Goal: Task Accomplishment & Management: Manage account settings

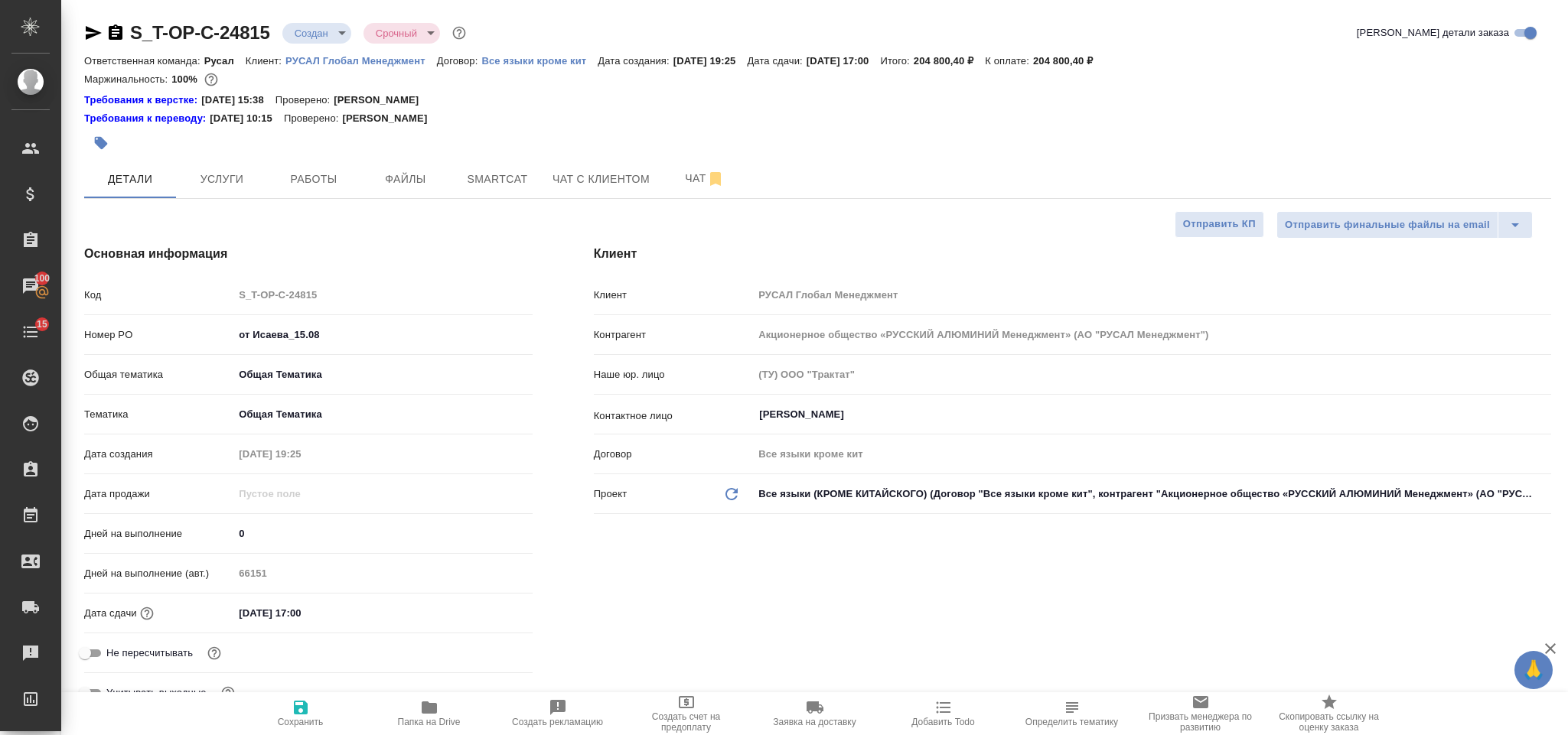
select select "RU"
click at [702, 183] on span "Чат" at bounding box center [704, 178] width 74 height 19
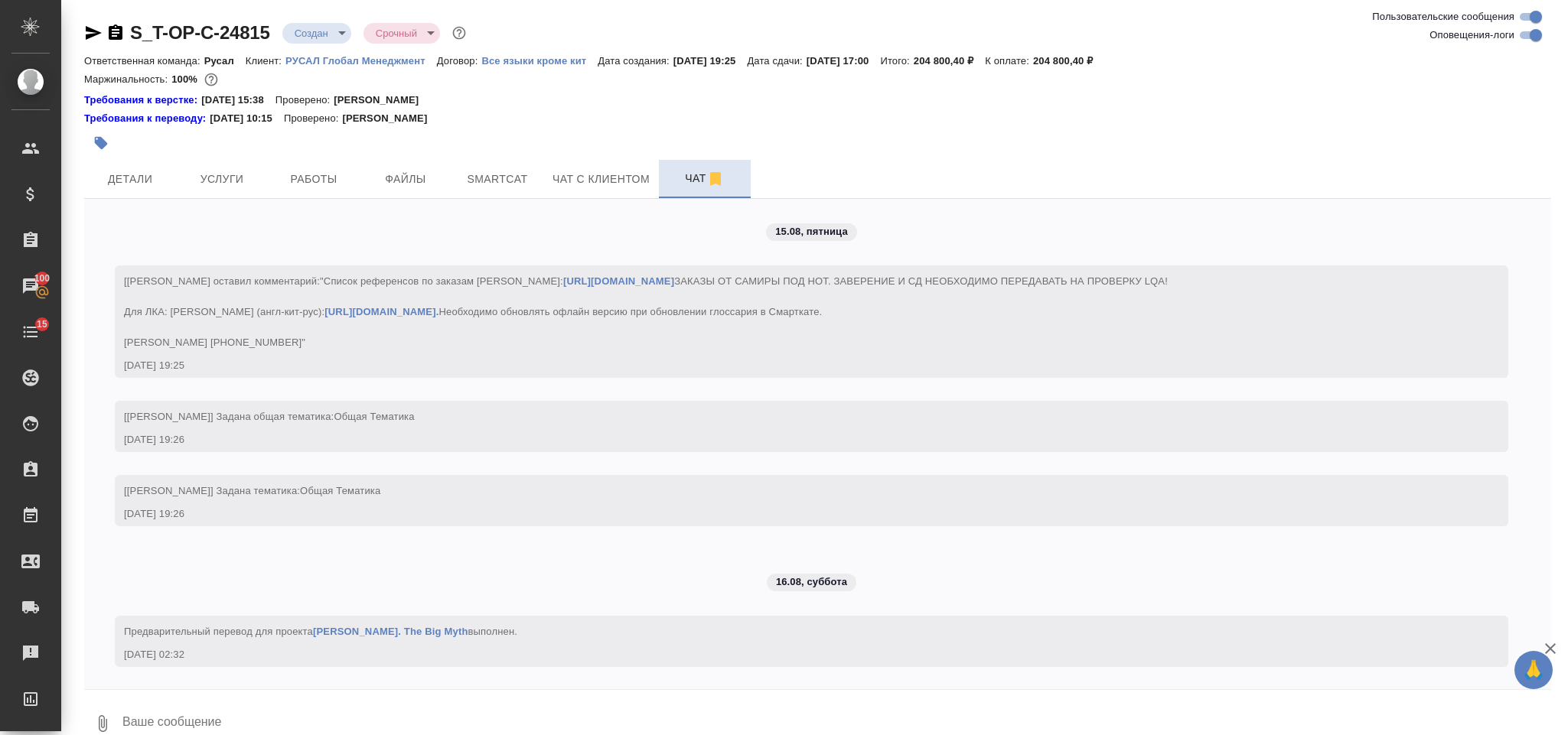
scroll to position [31, 0]
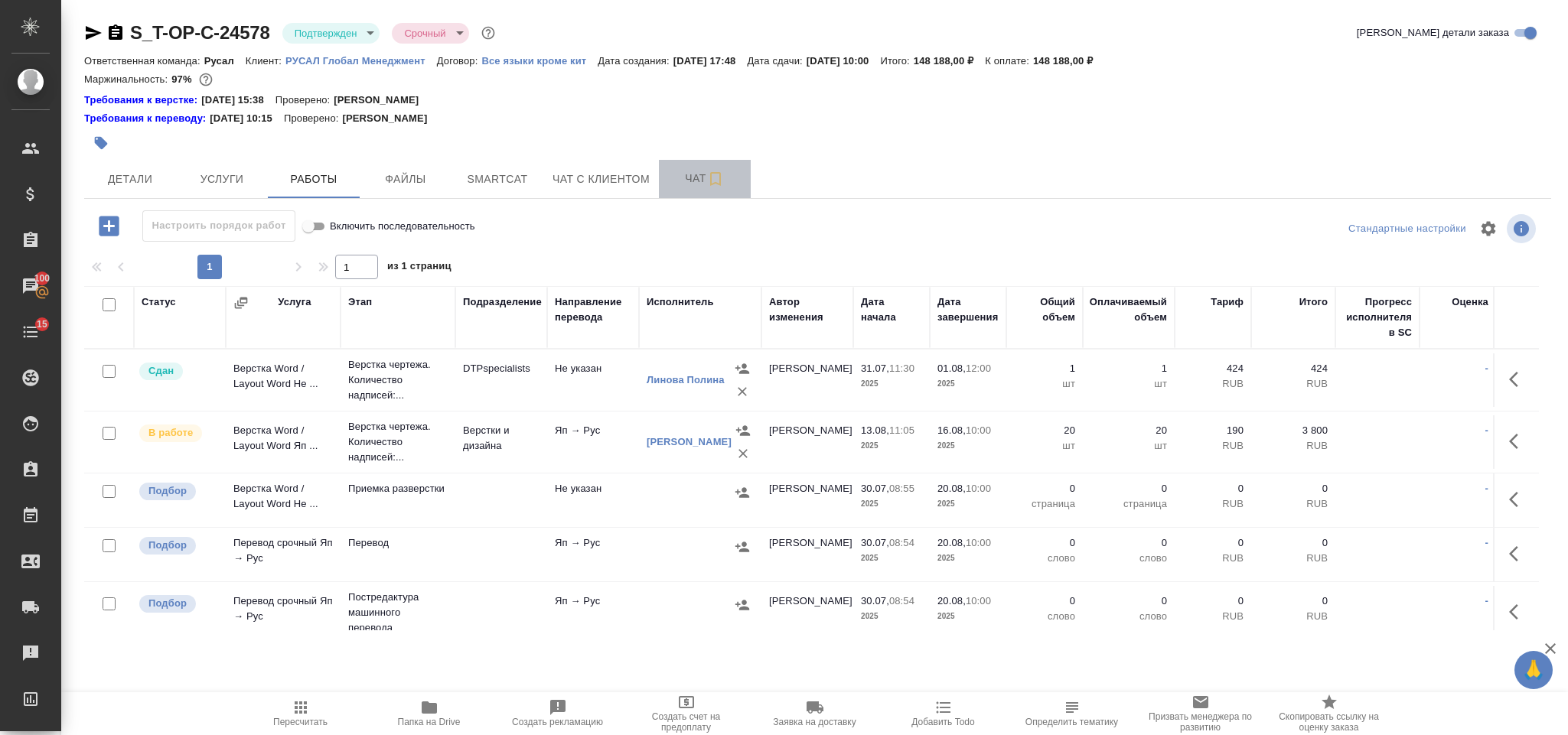
click at [693, 184] on span "Чат" at bounding box center [704, 178] width 74 height 19
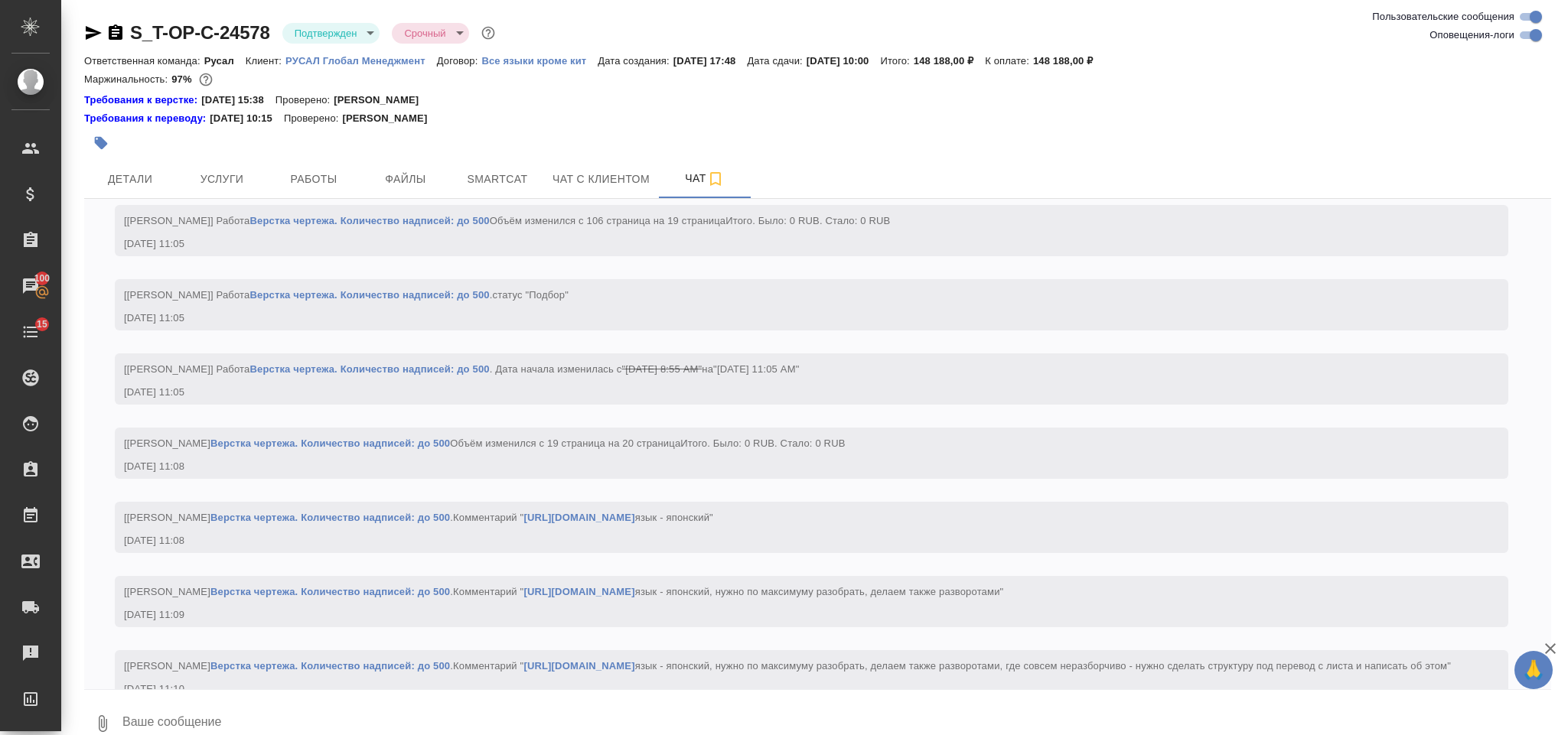
scroll to position [4617, 0]
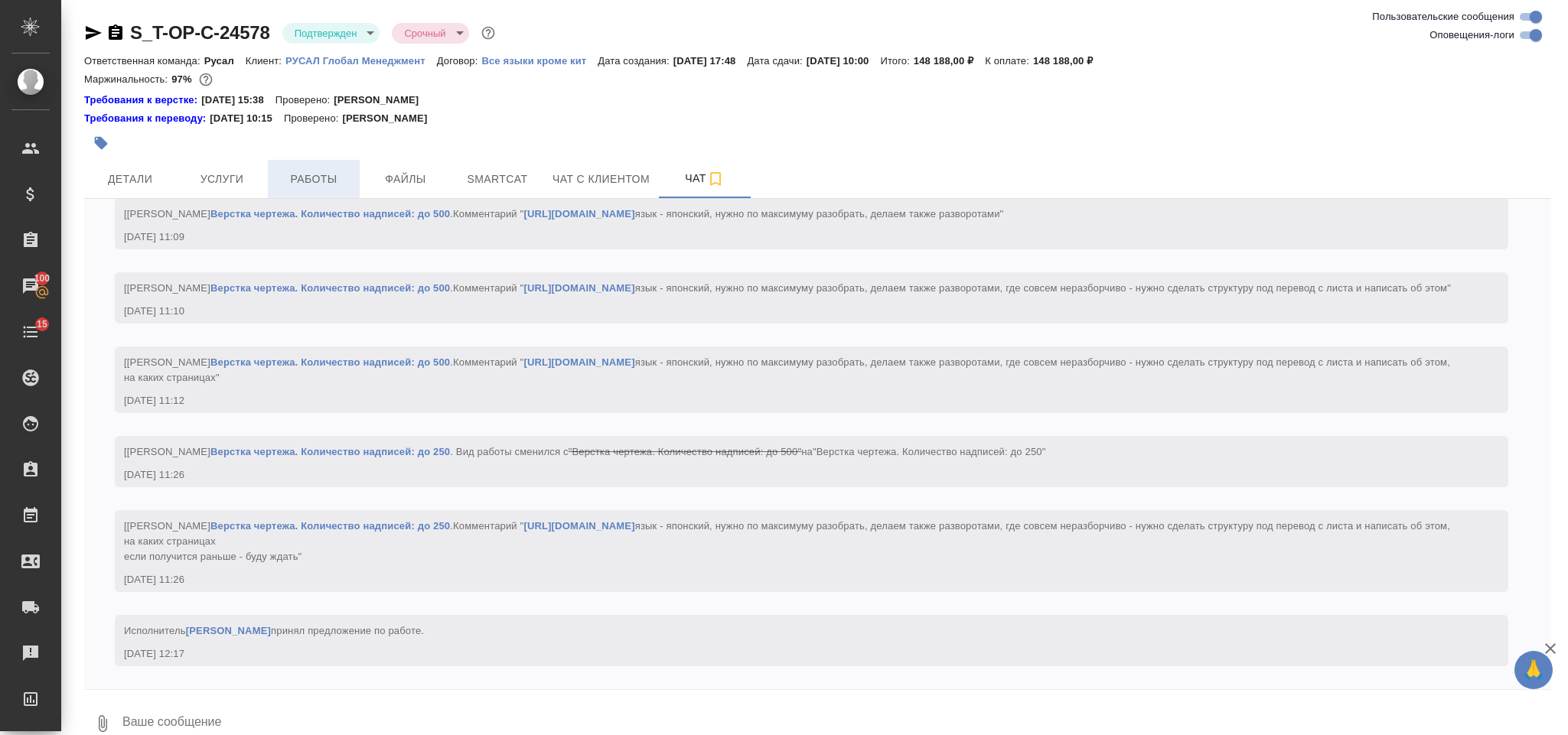
click at [338, 184] on span "Работы" at bounding box center [313, 179] width 74 height 19
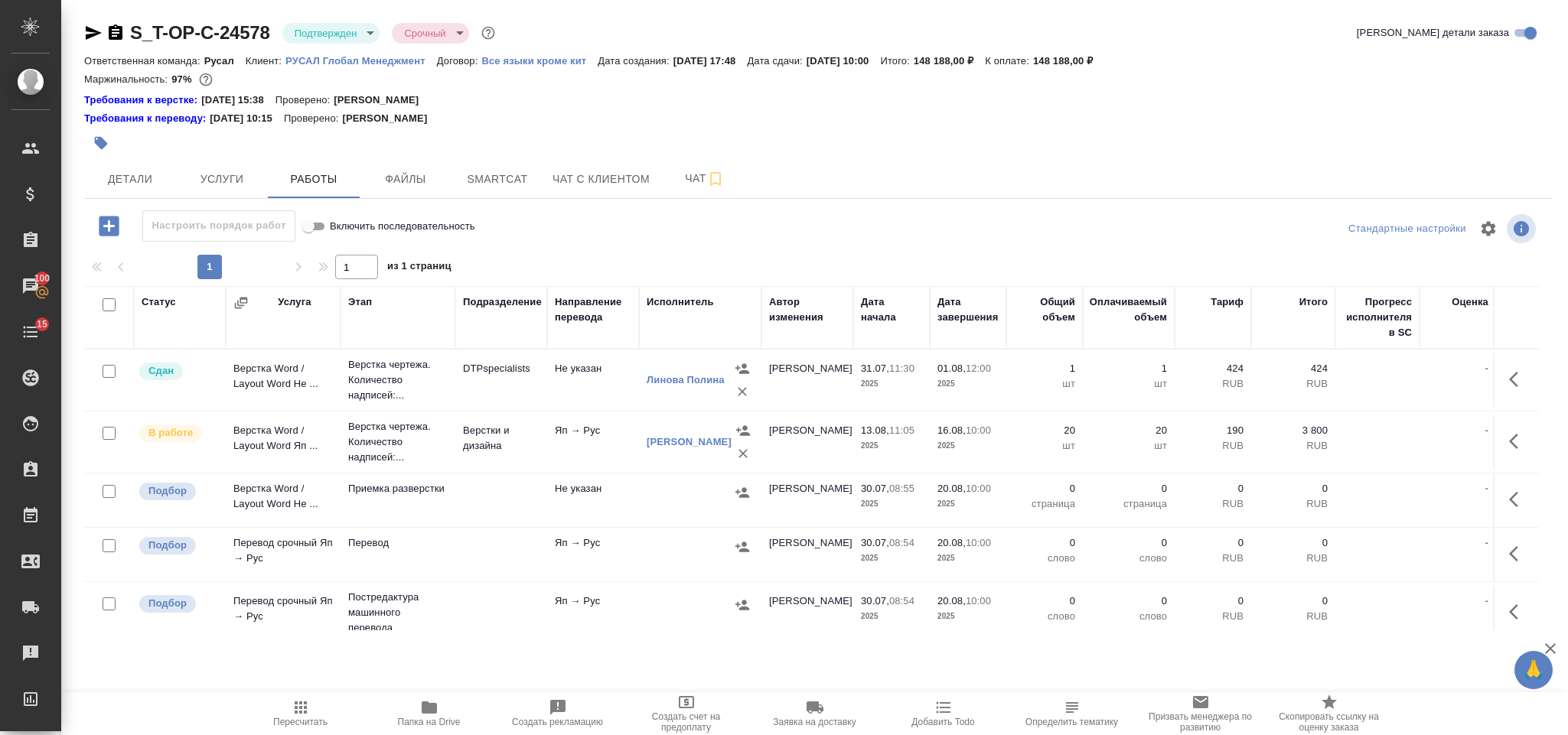
click at [433, 715] on icon "button" at bounding box center [429, 707] width 19 height 19
click at [646, 92] on div "Требования к верстке: [DATE] 15:38 Проверено: [PERSON_NAME]" at bounding box center [817, 100] width 1467 height 15
click at [482, 181] on span "Smartcat" at bounding box center [498, 179] width 74 height 19
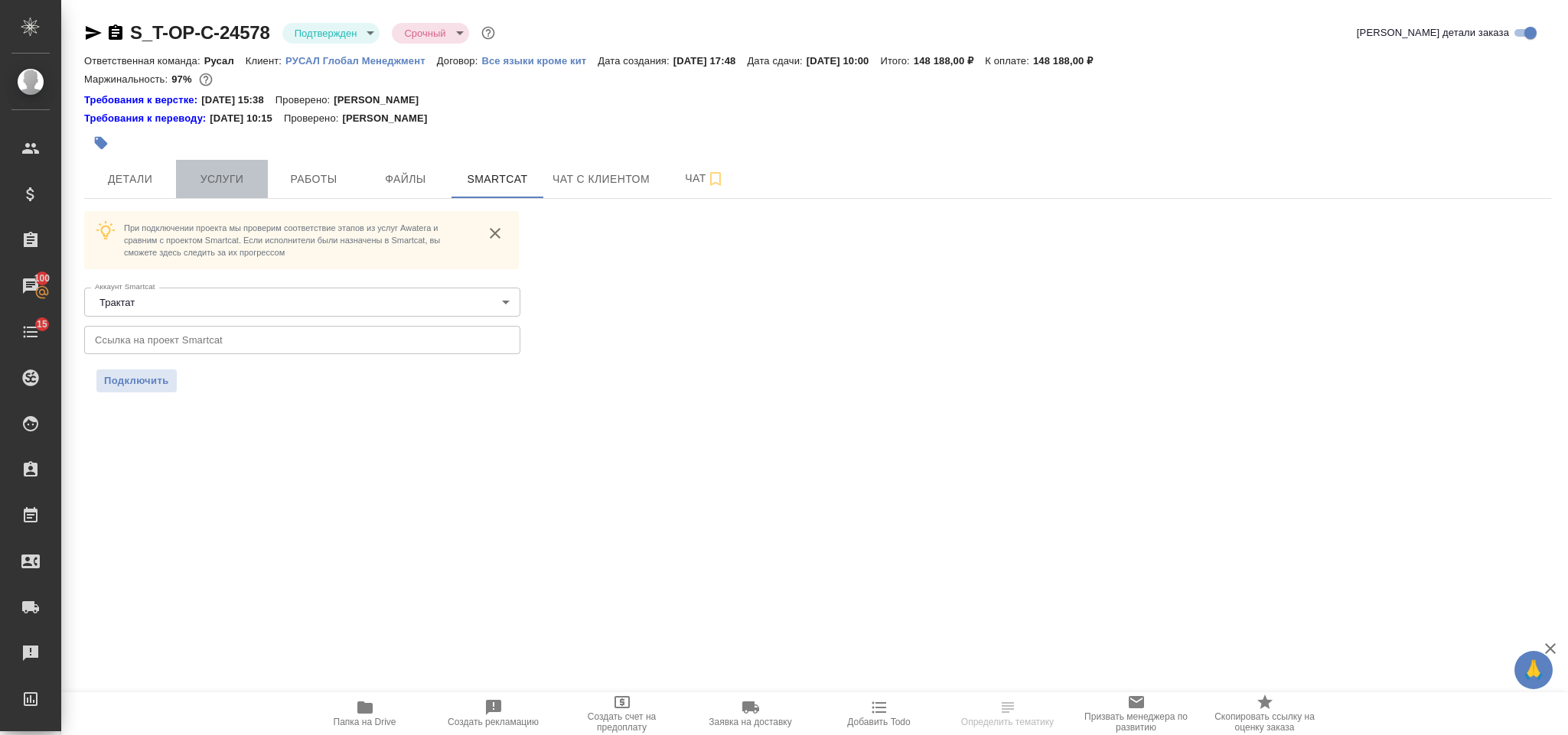
click at [248, 170] on button "Услуги" at bounding box center [222, 178] width 92 height 38
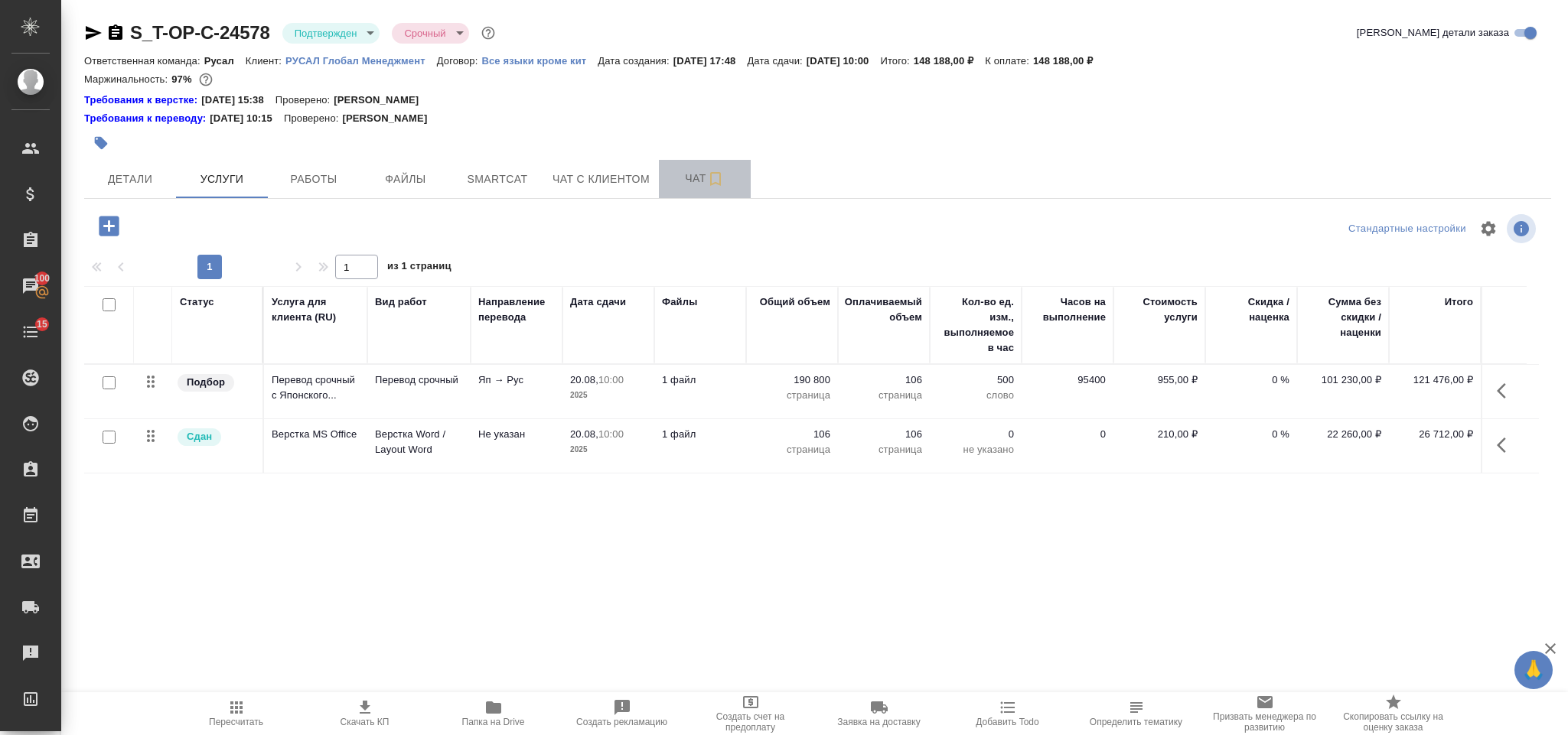
click at [698, 194] on button "Чат" at bounding box center [704, 178] width 92 height 38
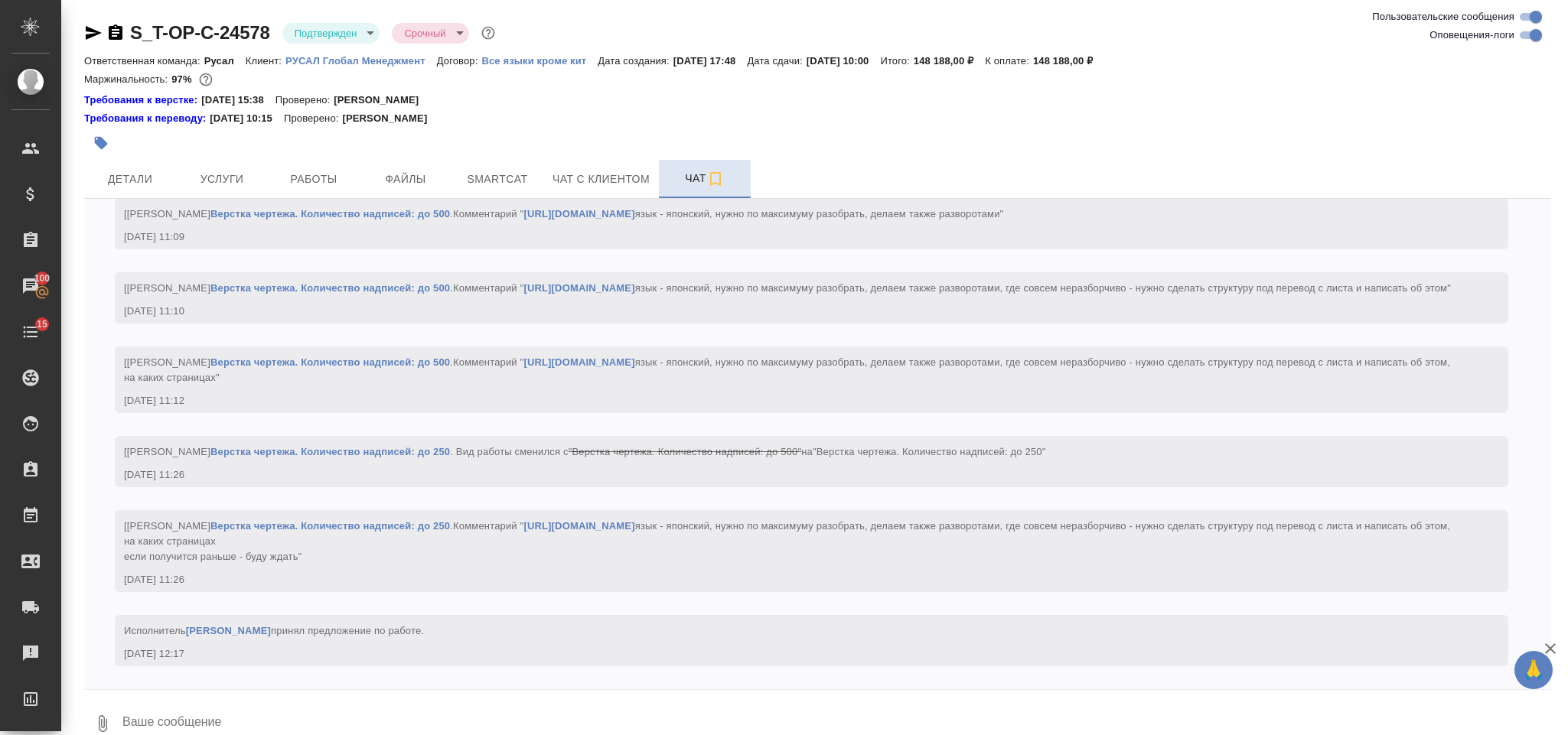
scroll to position [4617, 0]
click at [340, 168] on button "Работы" at bounding box center [313, 178] width 92 height 38
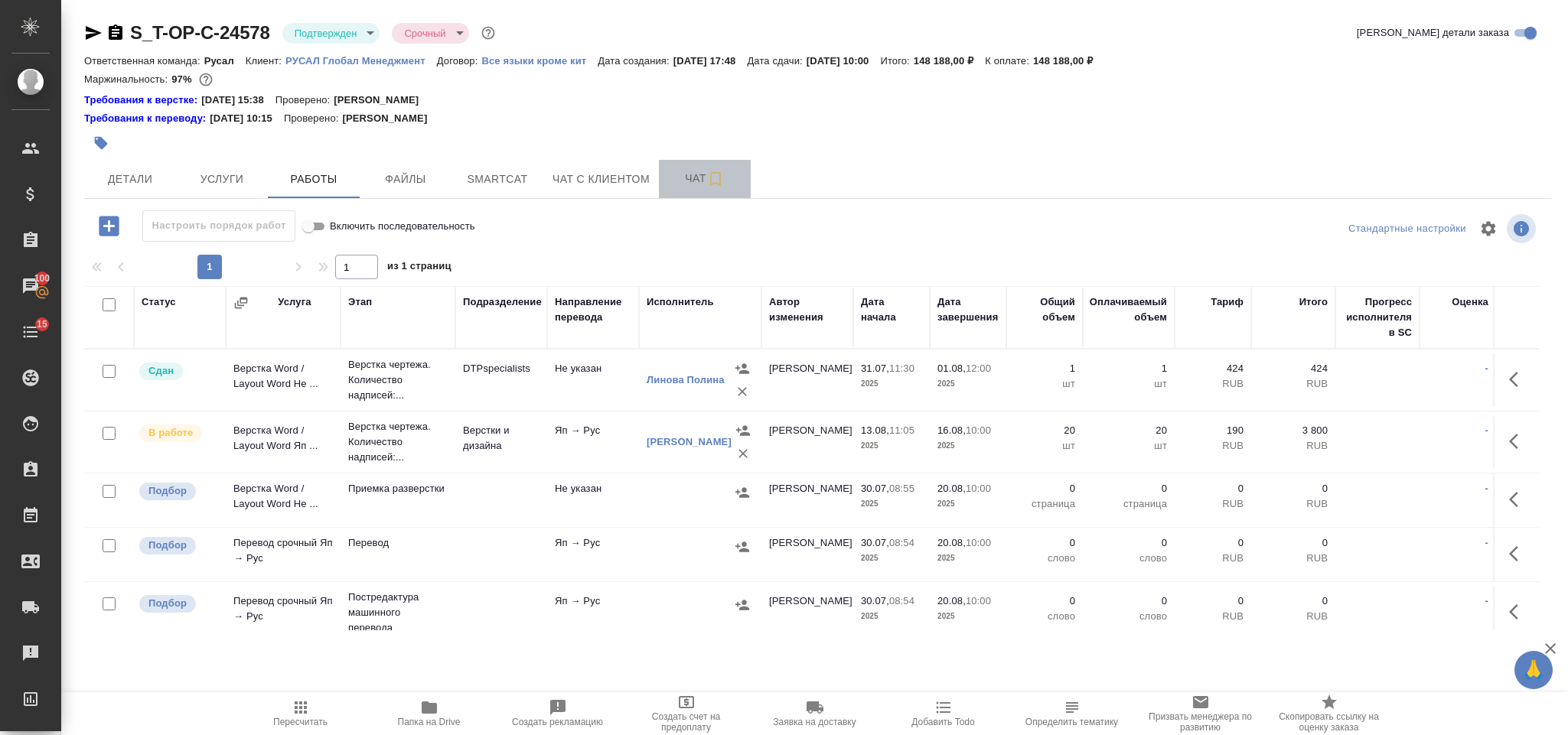
click at [700, 180] on span "Чат" at bounding box center [704, 178] width 74 height 19
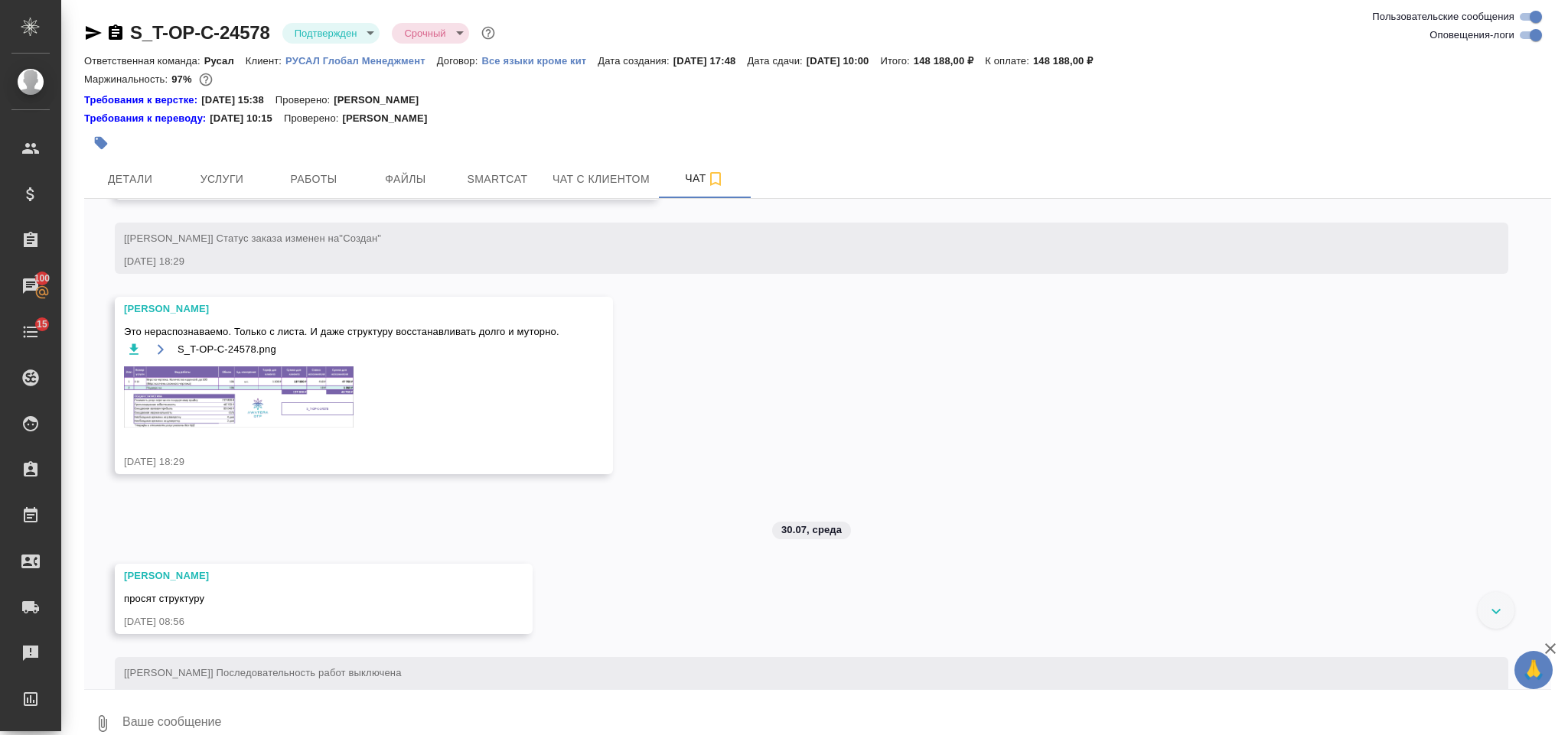
scroll to position [372, 0]
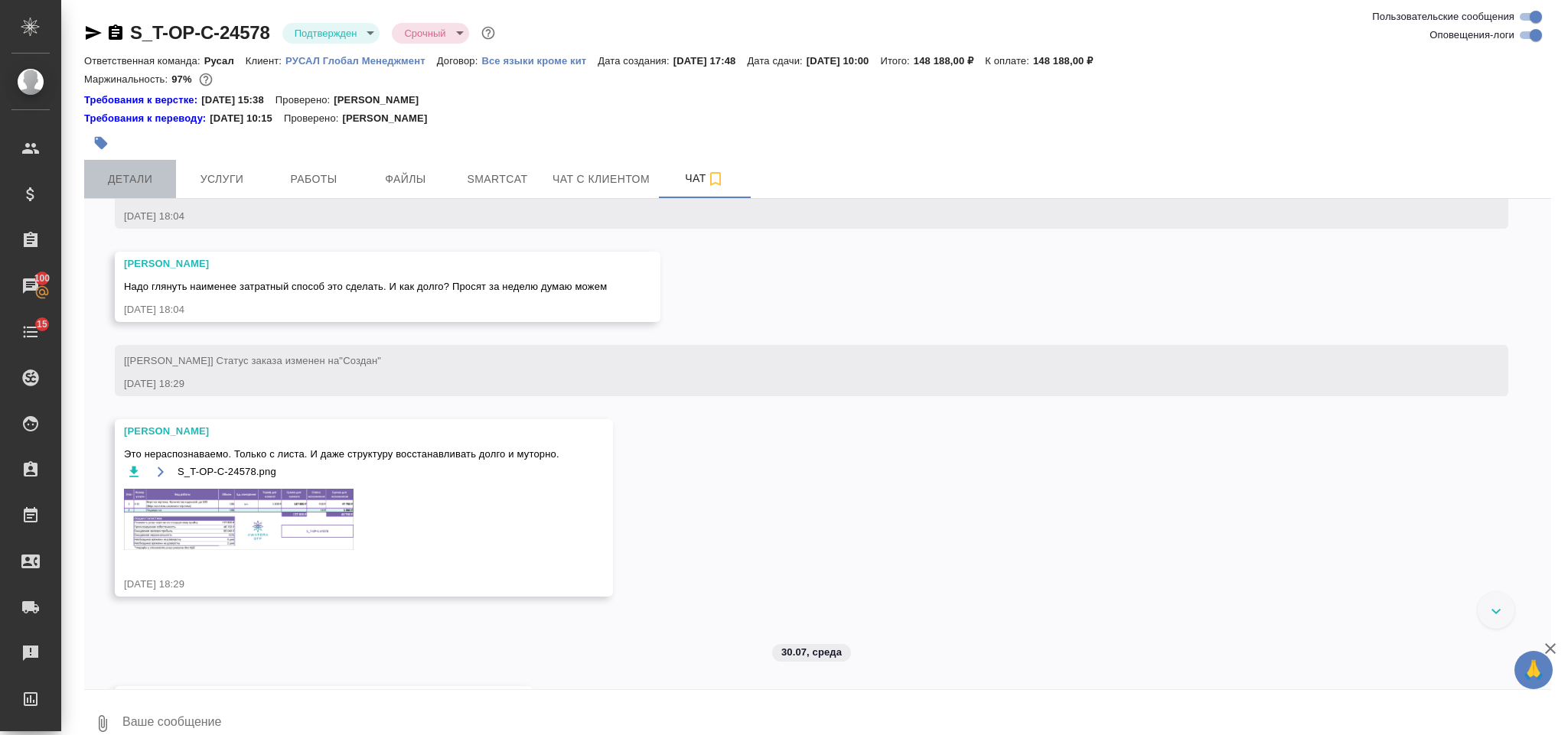
click at [153, 166] on button "Детали" at bounding box center [130, 178] width 92 height 38
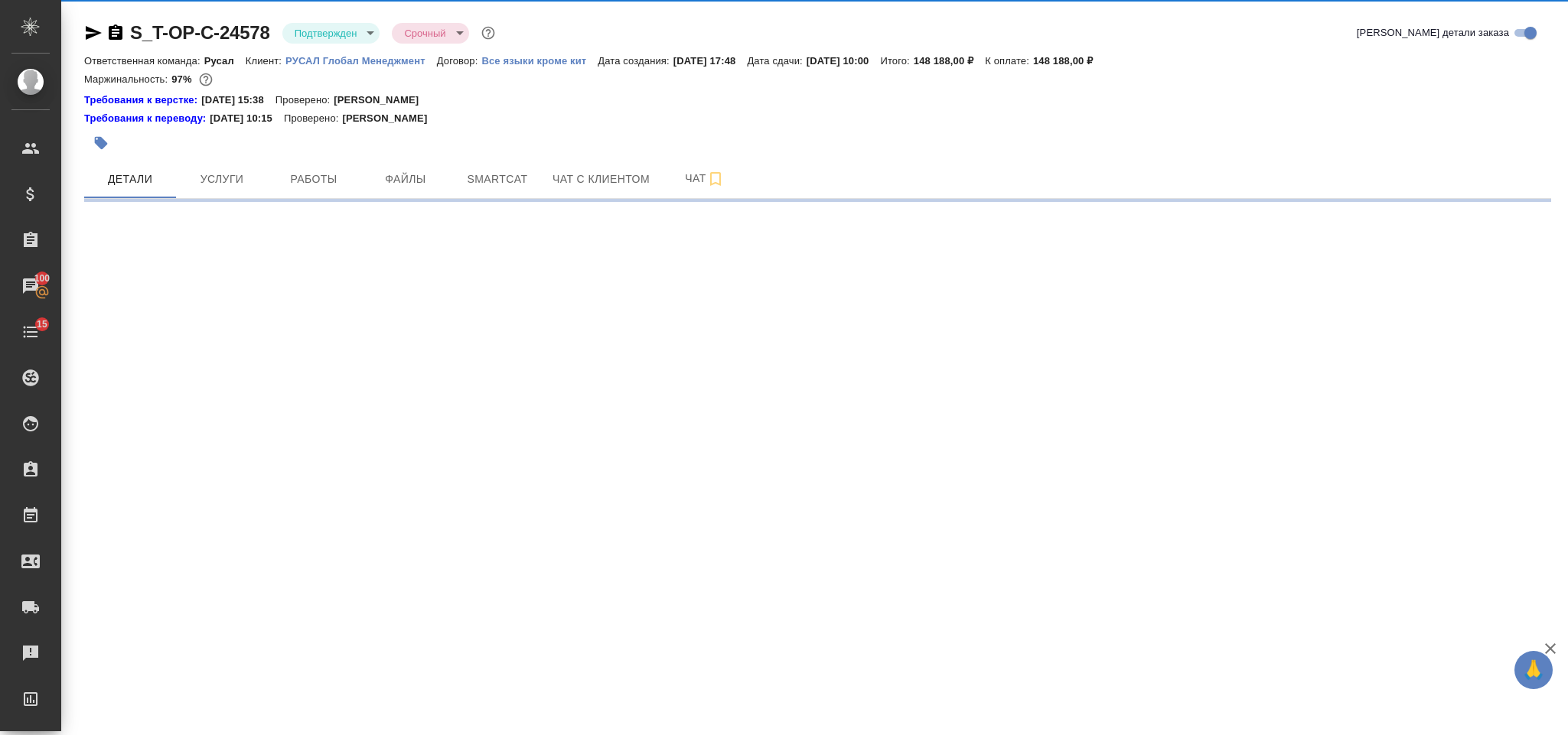
select select "RU"
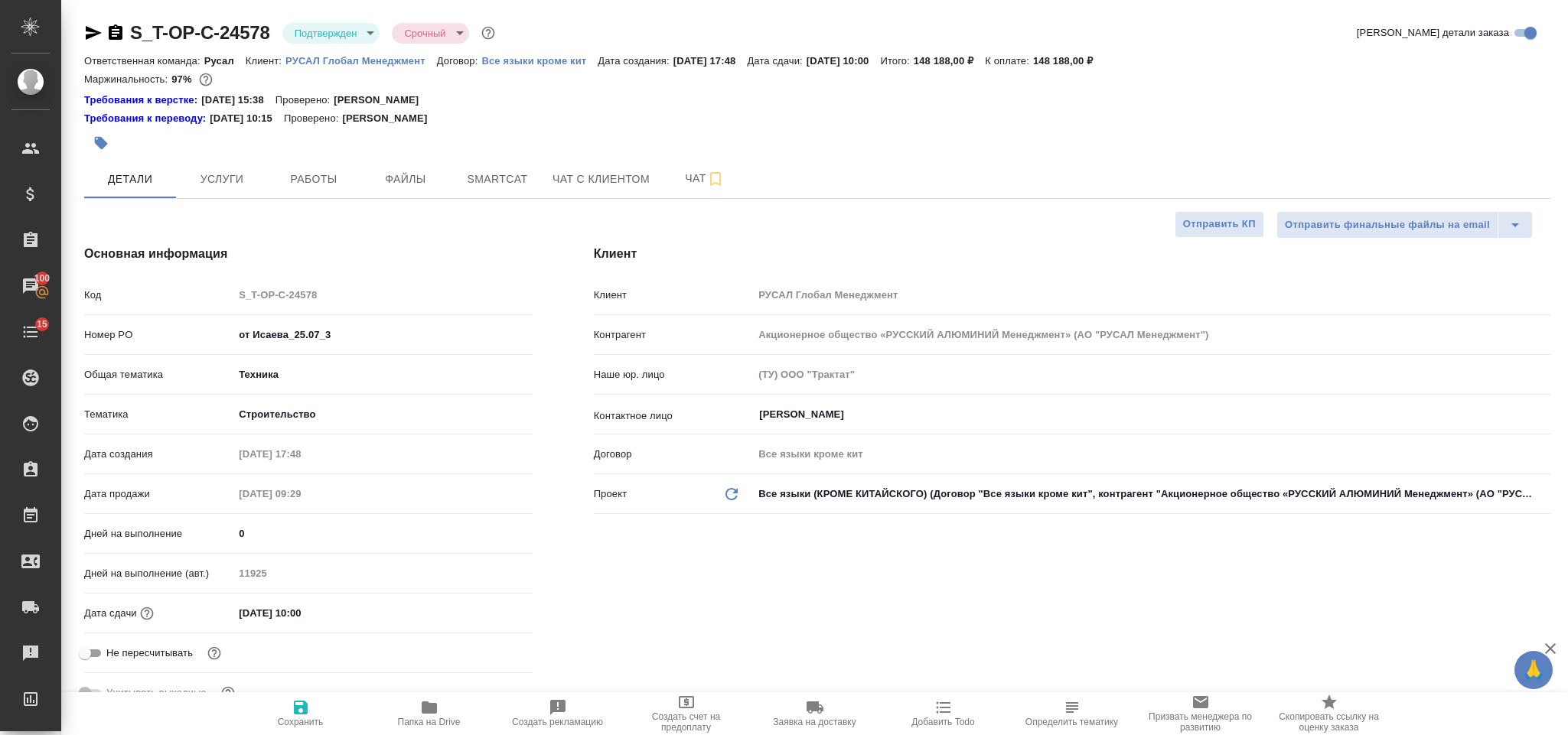
type textarea "x"
type input "Хрусталёва Дарья"
type input "[PERSON_NAME]"
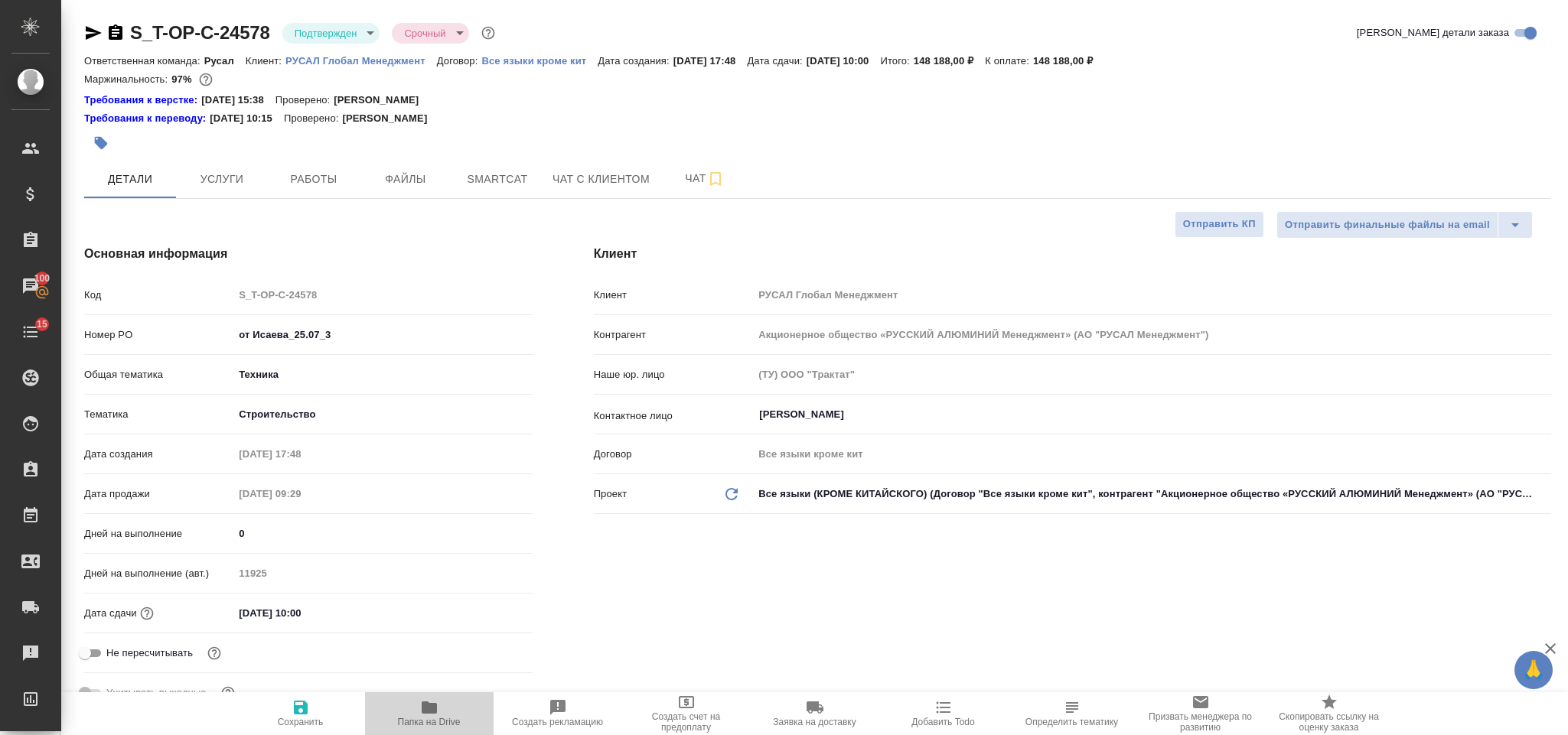
click at [441, 707] on span "Папка на Drive" at bounding box center [429, 713] width 110 height 29
type textarea "x"
